Goal: Transaction & Acquisition: Purchase product/service

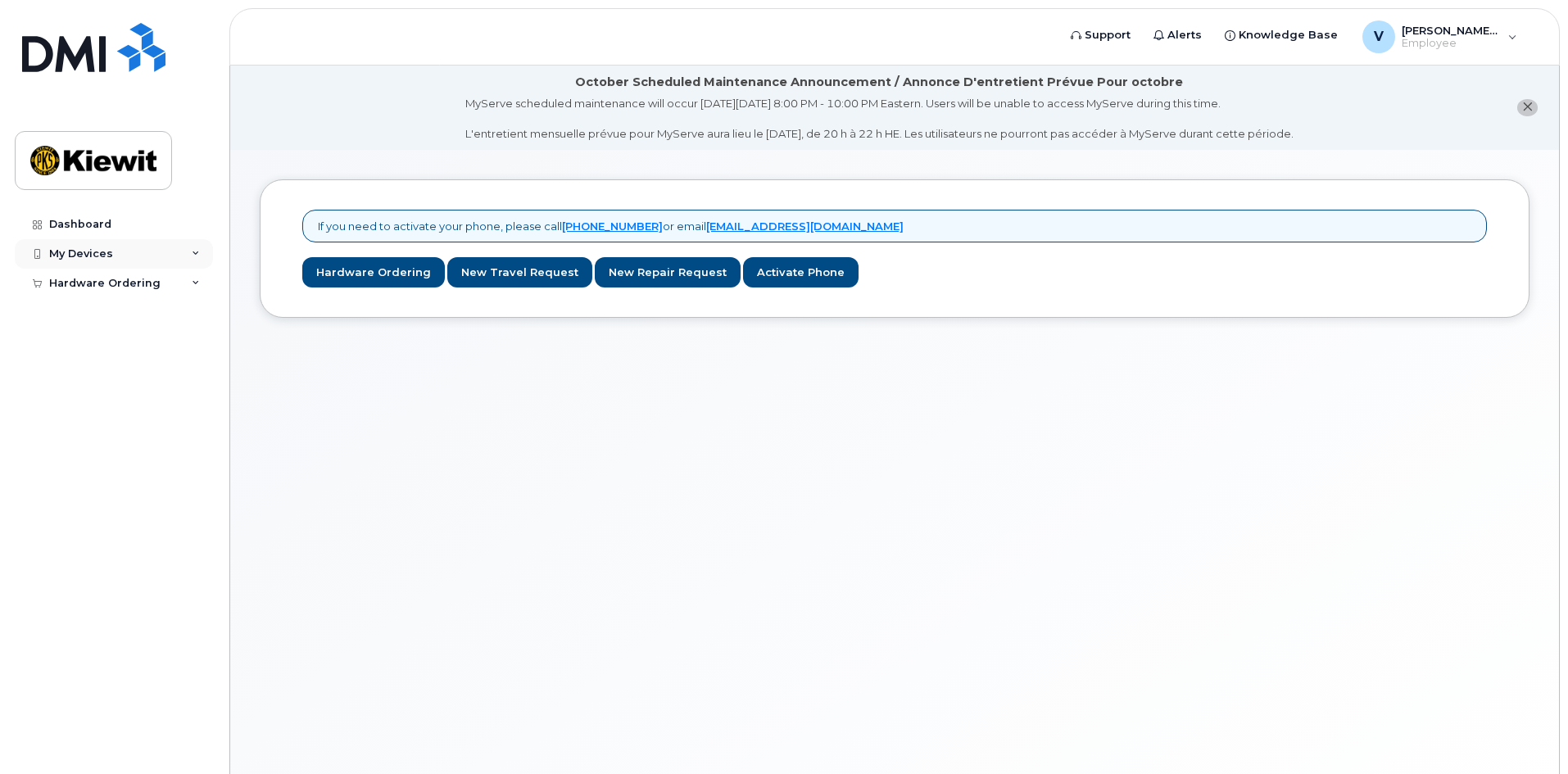
click at [126, 253] on div "My Devices" at bounding box center [114, 254] width 198 height 30
click at [93, 322] on div "Hardware Ordering" at bounding box center [114, 315] width 198 height 30
click at [355, 278] on link "Hardware Ordering" at bounding box center [373, 272] width 143 height 30
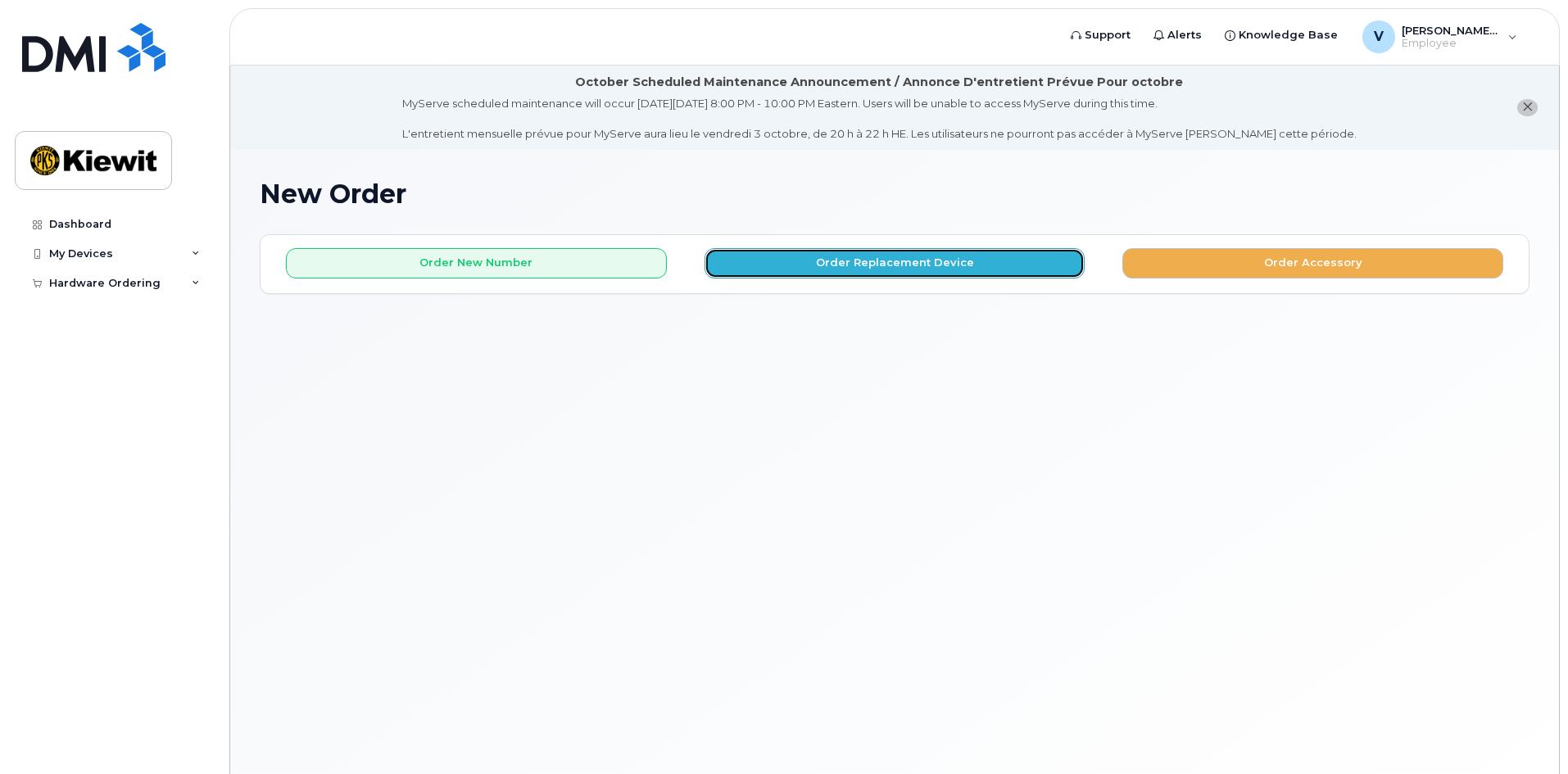
click at [817, 266] on button "Order Replacement Device" at bounding box center [895, 263] width 381 height 30
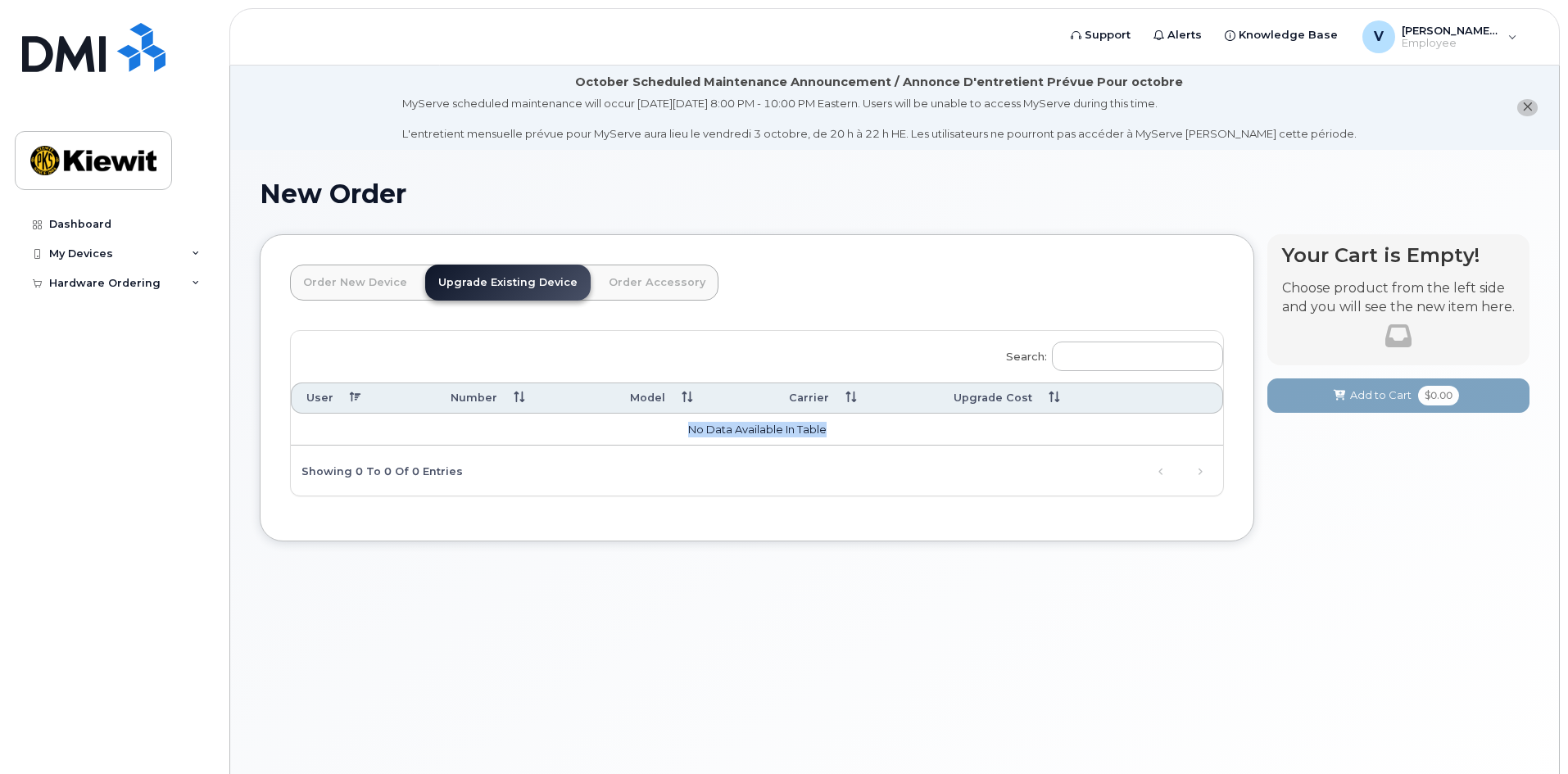
drag, startPoint x: 684, startPoint y: 434, endPoint x: 844, endPoint y: 433, distance: 160.0
click at [844, 433] on td "No data available in table" at bounding box center [757, 430] width 933 height 33
click at [822, 470] on div "Search: User Number Model Carrier Upgrade Cost No data available in table Showi…" at bounding box center [757, 414] width 933 height 166
drag, startPoint x: 836, startPoint y: 436, endPoint x: 383, endPoint y: 433, distance: 453.0
click at [383, 433] on td "No data available in table" at bounding box center [757, 430] width 933 height 33
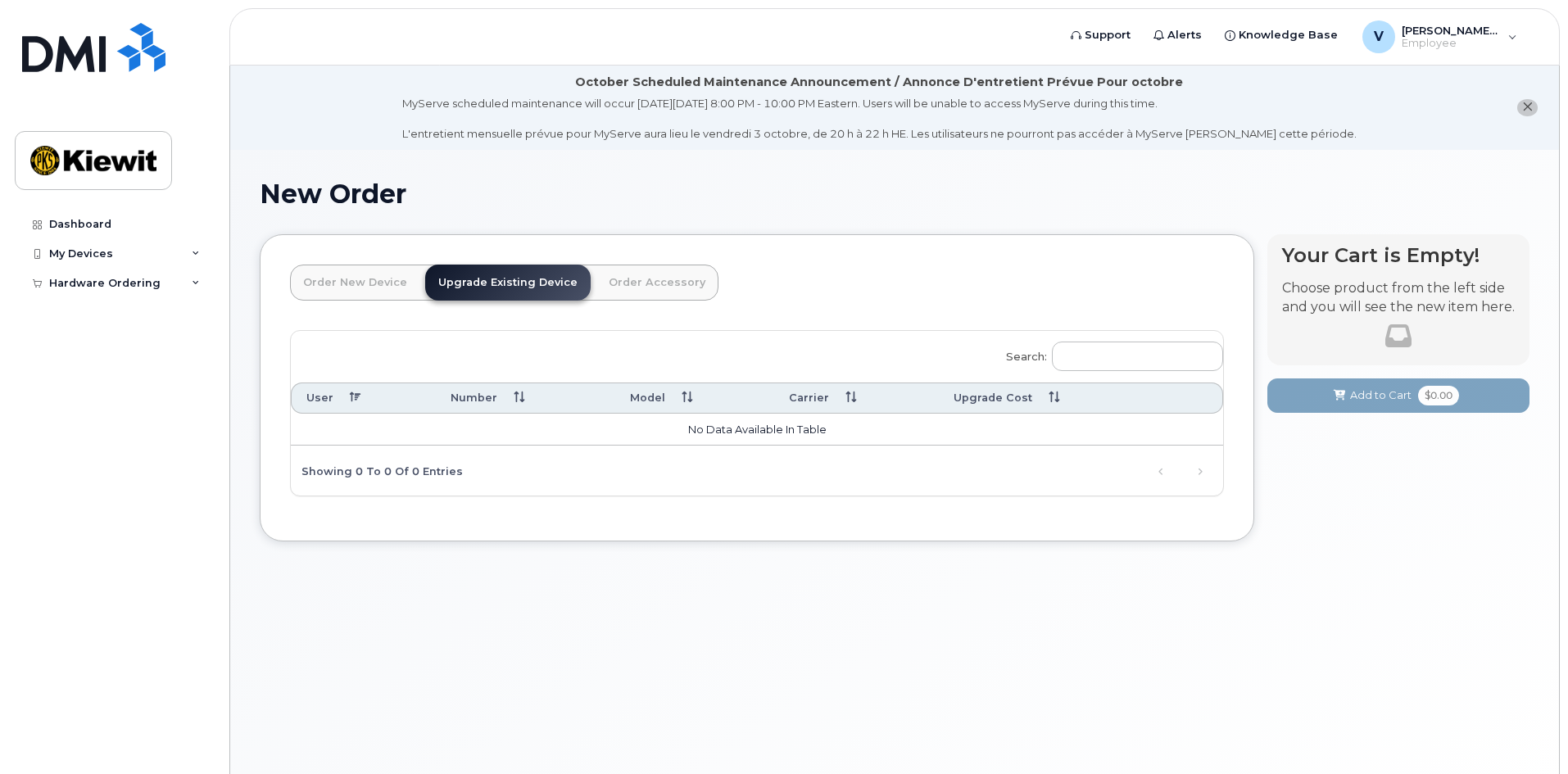
click at [498, 280] on link "Upgrade Existing Device" at bounding box center [508, 282] width 166 height 36
click at [974, 427] on td "No data available in table" at bounding box center [757, 430] width 933 height 33
click at [518, 287] on link "Upgrade Existing Device" at bounding box center [508, 282] width 166 height 36
click at [311, 276] on link "Order New Device" at bounding box center [355, 282] width 131 height 36
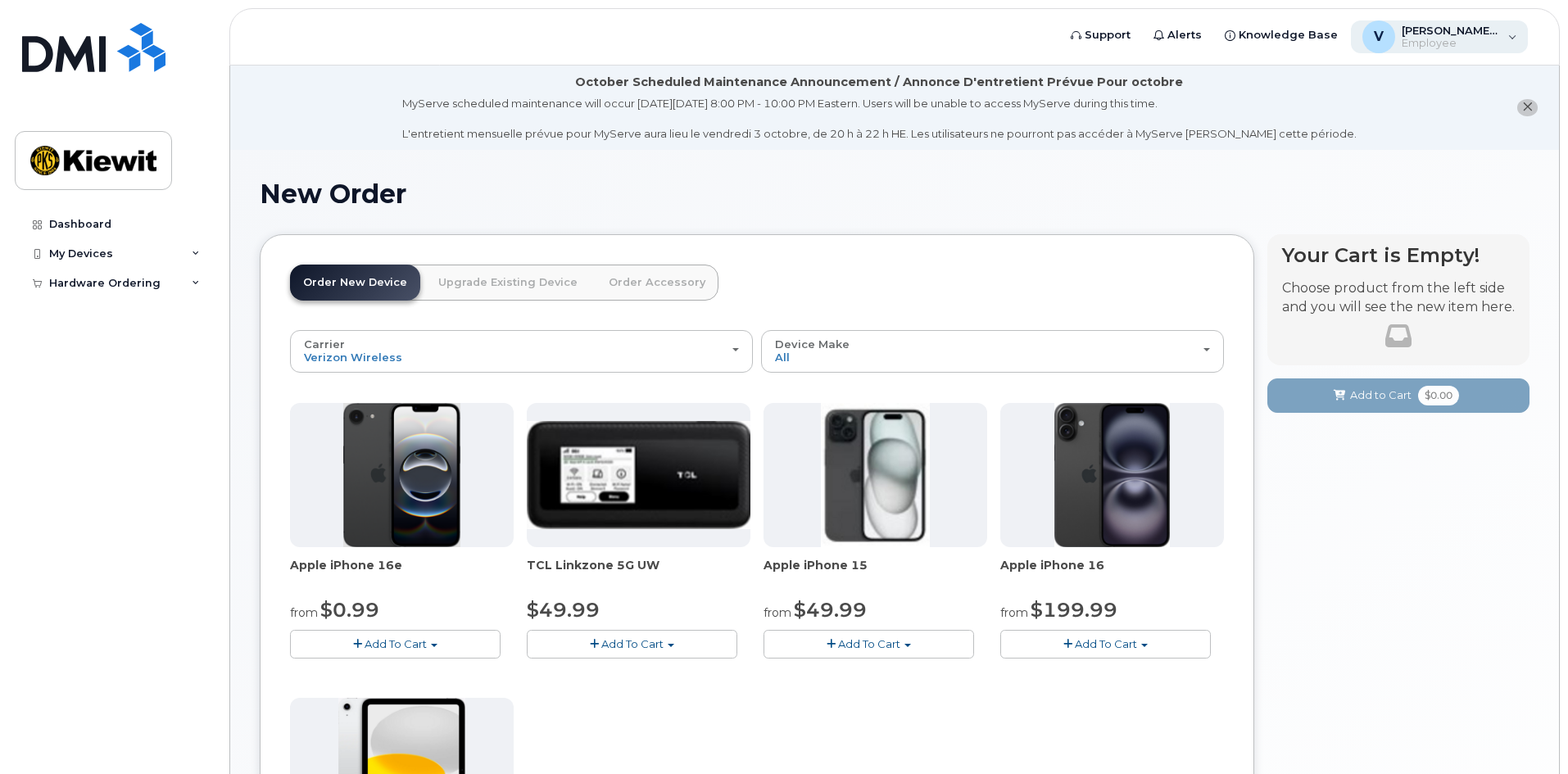
click at [1475, 43] on span "Employee" at bounding box center [1450, 43] width 99 height 13
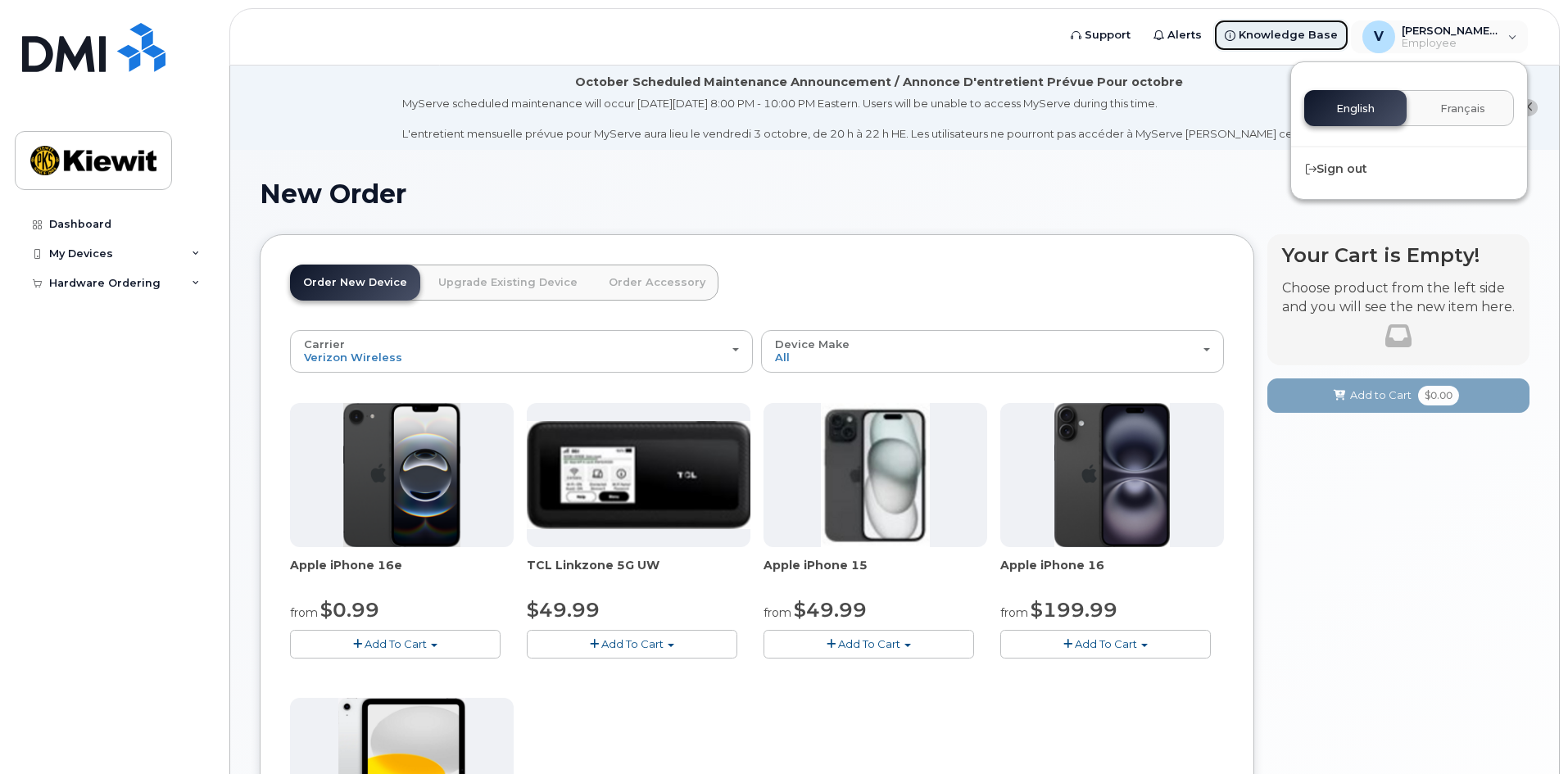
click at [1258, 35] on span "Knowledge Base" at bounding box center [1288, 35] width 99 height 16
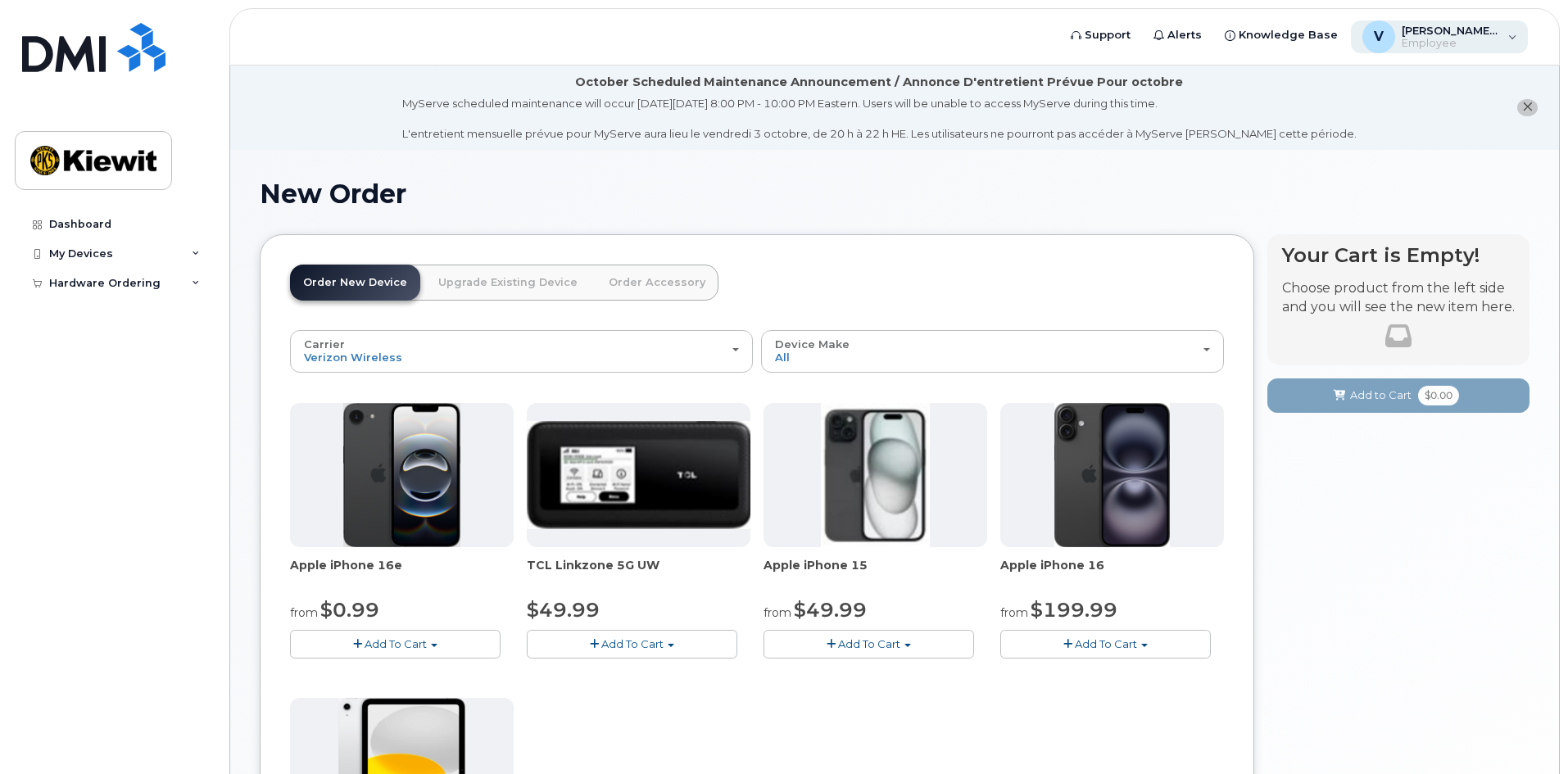
click at [1463, 42] on span "Employee" at bounding box center [1450, 43] width 99 height 13
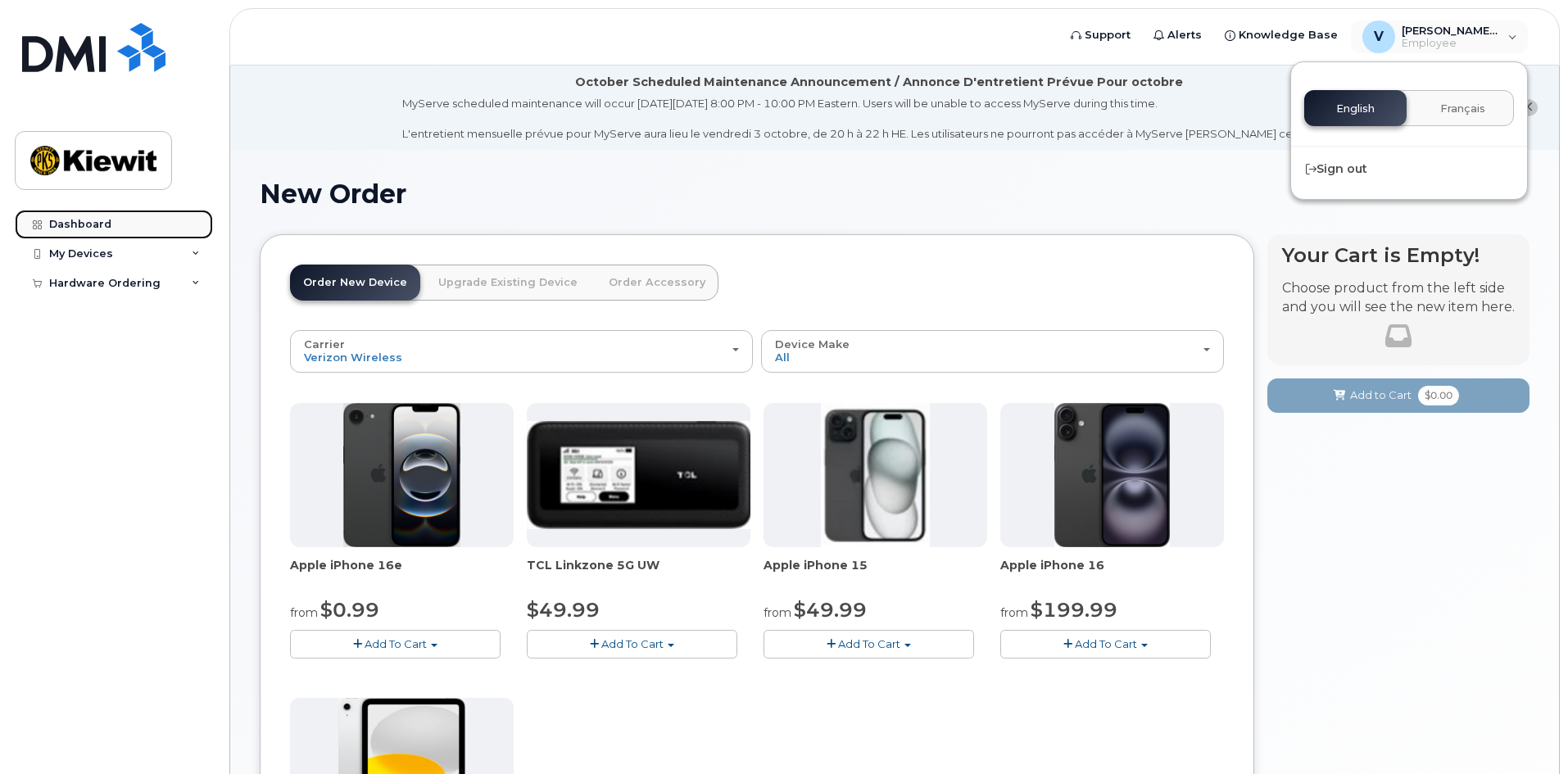
click at [94, 224] on div "Dashboard" at bounding box center [80, 223] width 62 height 13
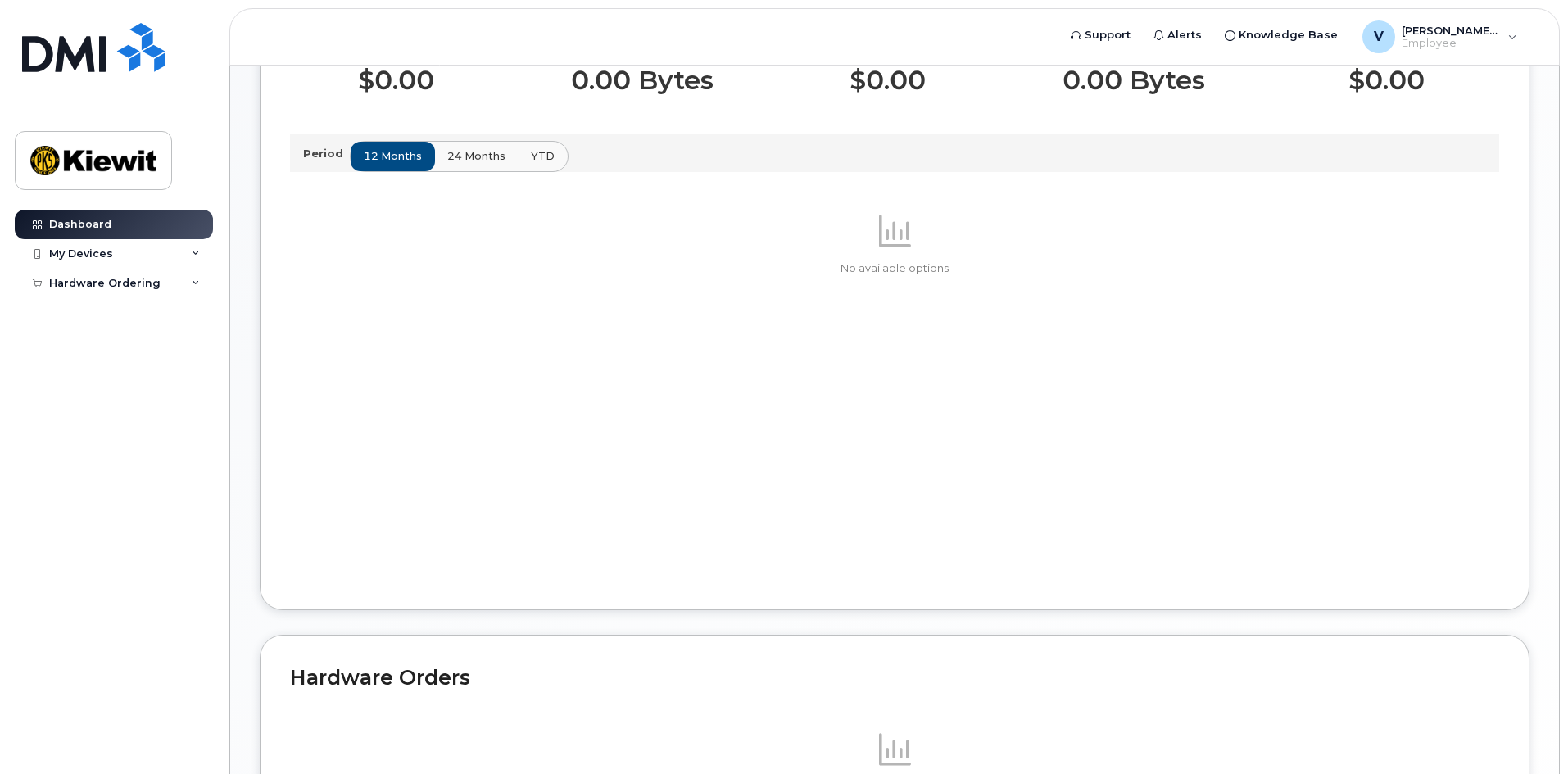
scroll to position [574, 0]
click at [465, 160] on span "24 months" at bounding box center [477, 155] width 58 height 16
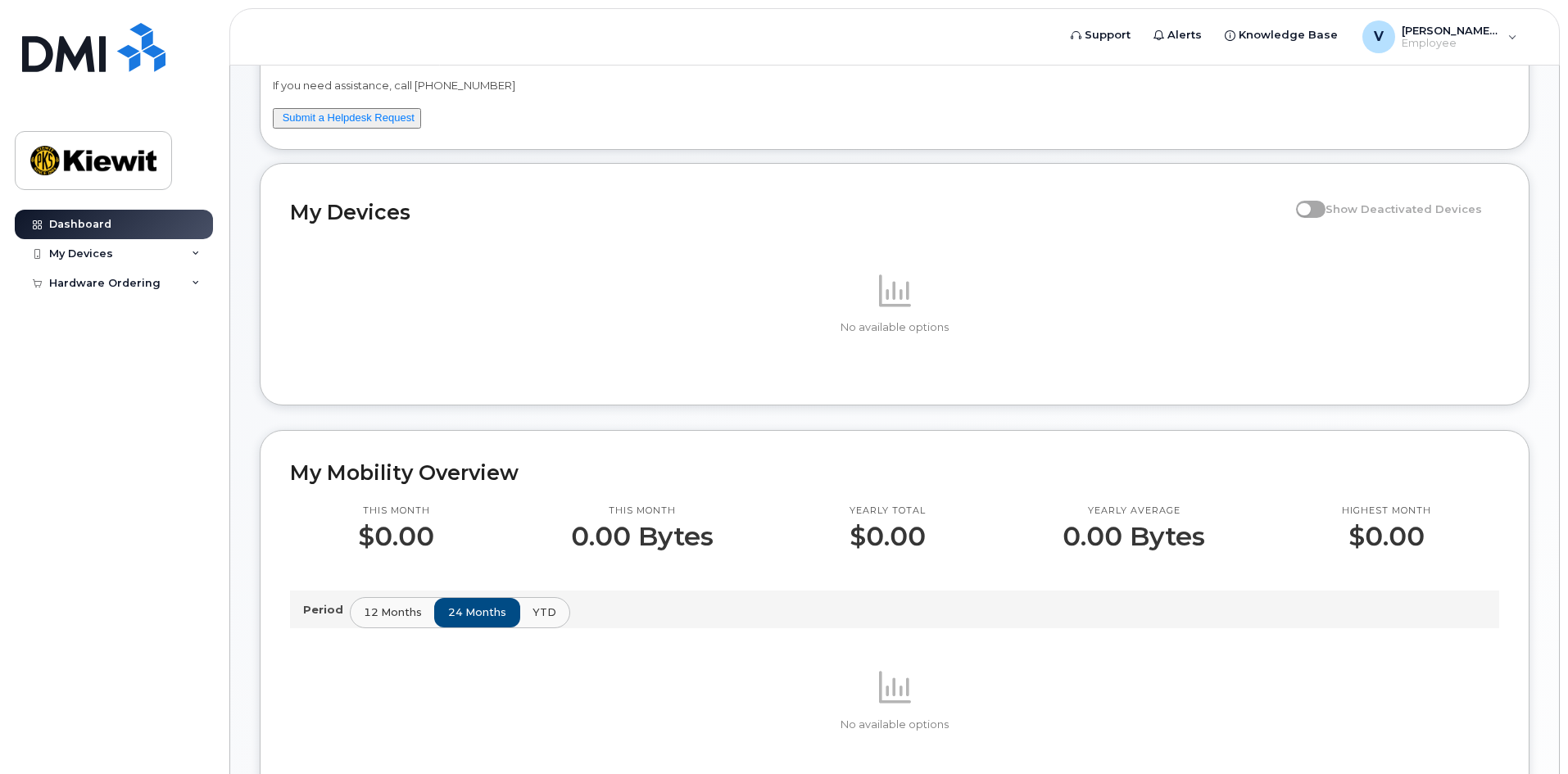
scroll to position [0, 0]
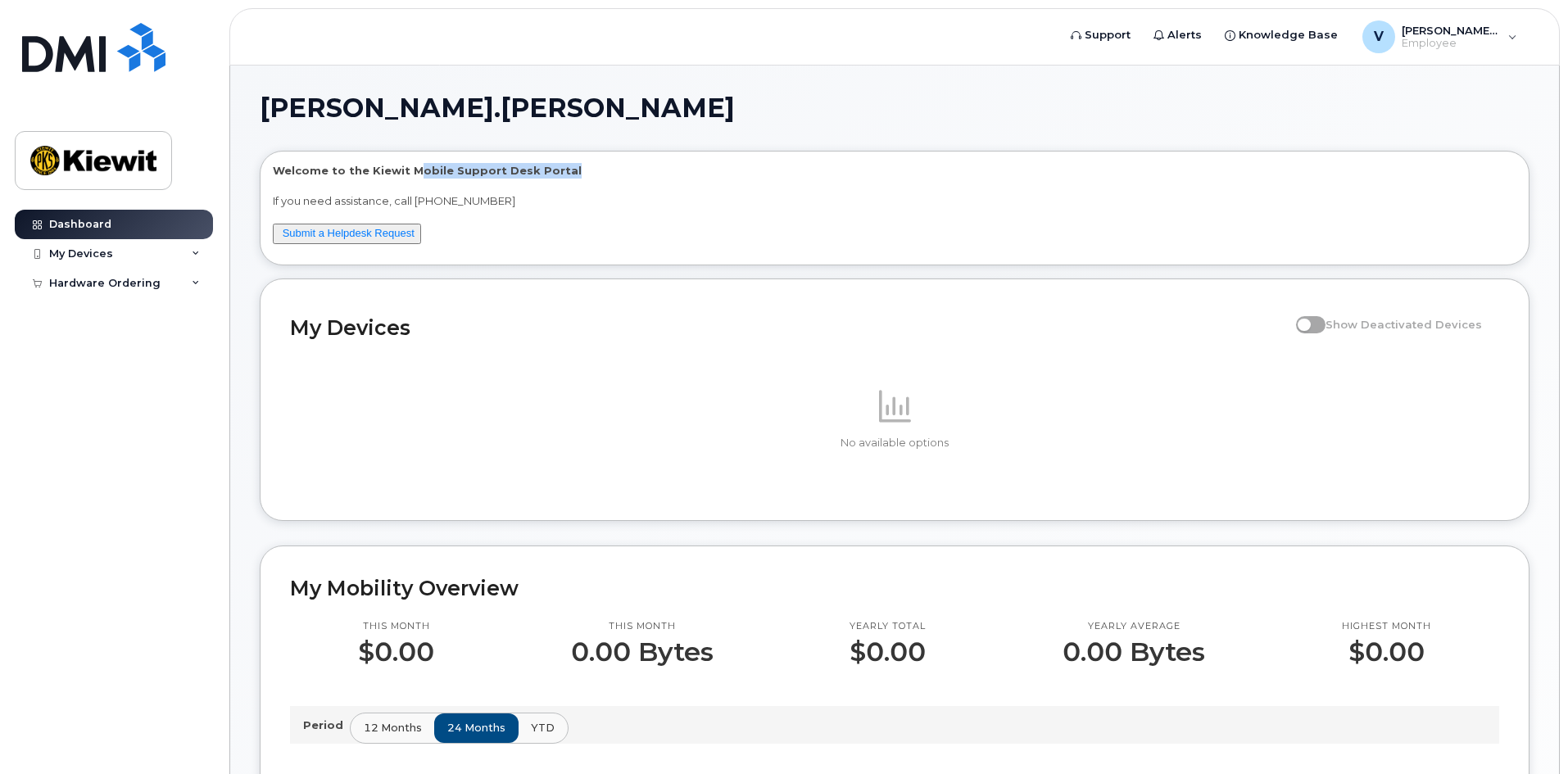
drag, startPoint x: 414, startPoint y: 163, endPoint x: 593, endPoint y: 165, distance: 179.0
click at [593, 165] on div "Welcome to the [PERSON_NAME] Mobile Support Desk Portal If you need assistance,…" at bounding box center [894, 207] width 1268 height 113
click at [192, 254] on icon at bounding box center [196, 253] width 8 height 8
